Goal: Task Accomplishment & Management: Manage account settings

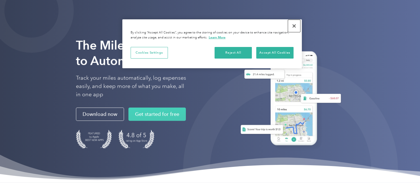
click at [294, 27] on button "Close" at bounding box center [294, 26] width 12 height 12
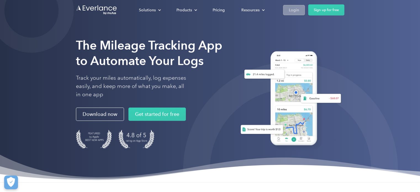
click at [295, 12] on div "Login" at bounding box center [294, 10] width 10 height 7
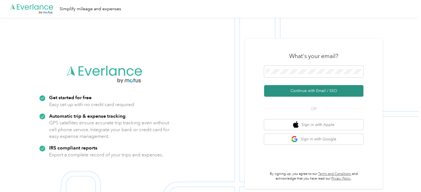
drag, startPoint x: 310, startPoint y: 91, endPoint x: 346, endPoint y: 94, distance: 35.5
click at [310, 91] on button "Continue with Email / SSO" at bounding box center [313, 91] width 99 height 12
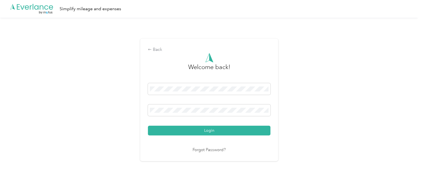
click at [148, 126] on button "Login" at bounding box center [209, 131] width 123 height 10
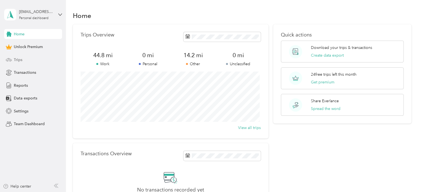
click at [19, 62] on span "Trips" at bounding box center [18, 60] width 9 height 6
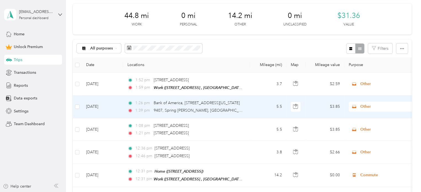
scroll to position [70, 0]
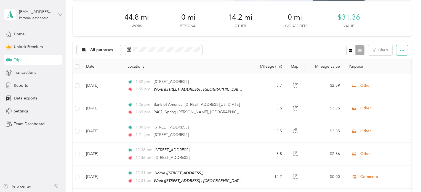
click at [403, 51] on button "button" at bounding box center [402, 50] width 12 height 10
click at [413, 73] on div "Trips New trip 24 free trips remaining this month. Never miss a mile with unlim…" at bounding box center [242, 116] width 352 height 373
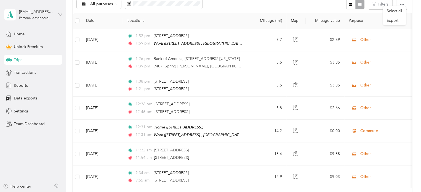
scroll to position [121, 0]
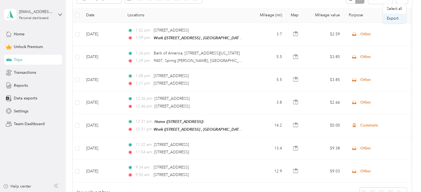
click at [393, 17] on span "Export" at bounding box center [393, 18] width 12 height 5
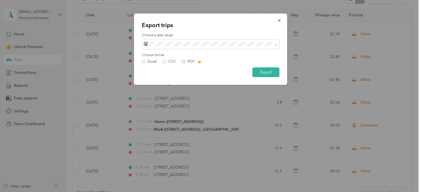
click at [183, 61] on div "Excel CSV PDF" at bounding box center [211, 62] width 138 height 4
click at [167, 60] on label "CSV" at bounding box center [169, 62] width 13 height 4
click at [147, 61] on label "Excel" at bounding box center [149, 62] width 15 height 4
click at [281, 19] on icon "button" at bounding box center [280, 20] width 4 height 4
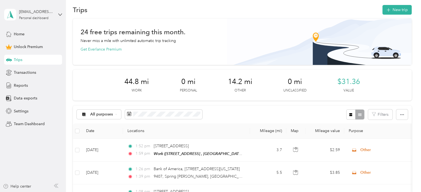
scroll to position [0, 0]
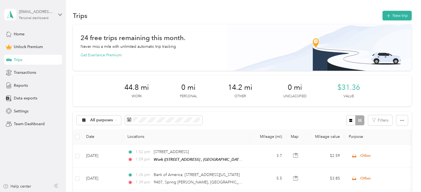
click at [45, 18] on div "Personal dashboard" at bounding box center [34, 18] width 30 height 3
click at [31, 46] on div "Log out" at bounding box center [62, 46] width 108 height 10
